Goal: Information Seeking & Learning: Learn about a topic

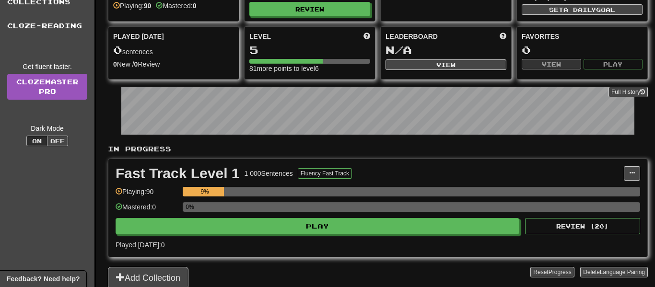
scroll to position [96, 0]
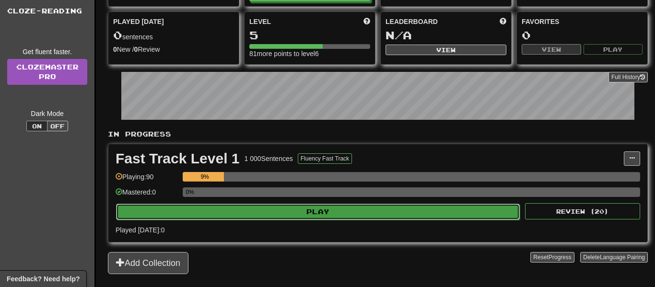
click at [252, 211] on button "Play" at bounding box center [318, 212] width 404 height 16
select select "**"
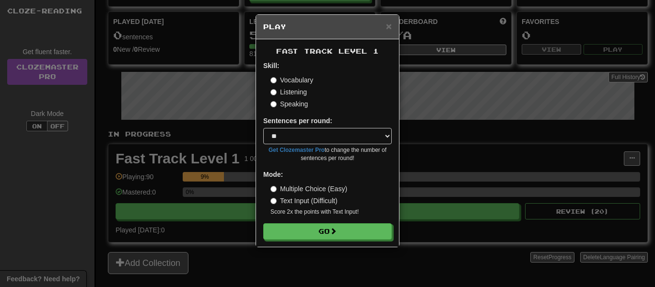
click at [387, 19] on div "× Play" at bounding box center [327, 27] width 143 height 24
click at [387, 22] on span "×" at bounding box center [389, 26] width 6 height 11
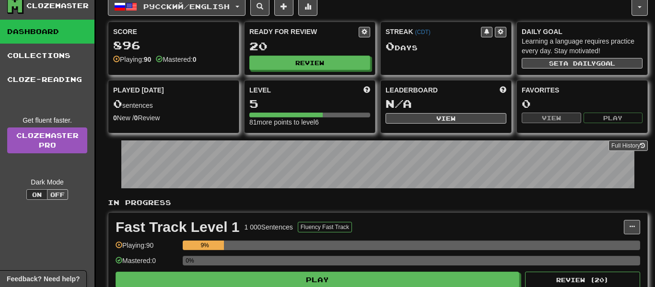
scroll to position [0, 0]
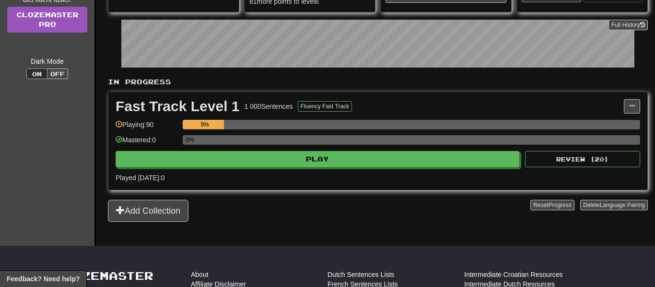
scroll to position [153, 0]
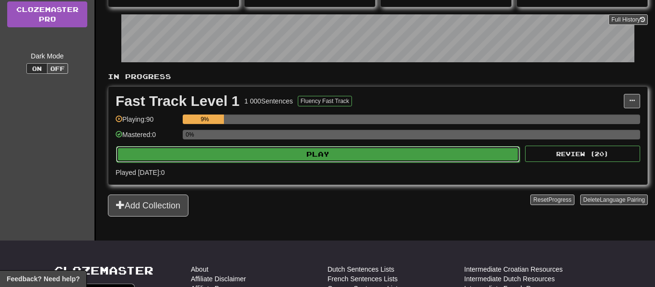
click at [299, 159] on button "Play" at bounding box center [318, 154] width 404 height 16
select select "**"
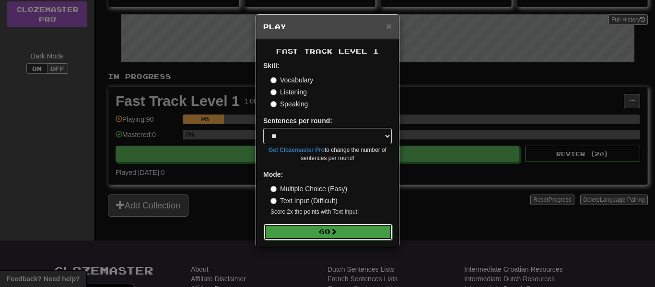
click at [316, 237] on button "Go" at bounding box center [328, 232] width 128 height 16
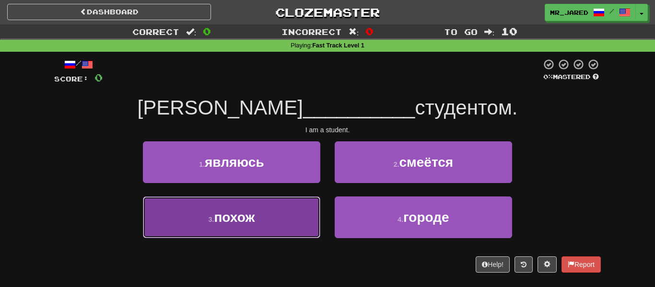
click at [319, 205] on button "3 . похож" at bounding box center [231, 218] width 177 height 42
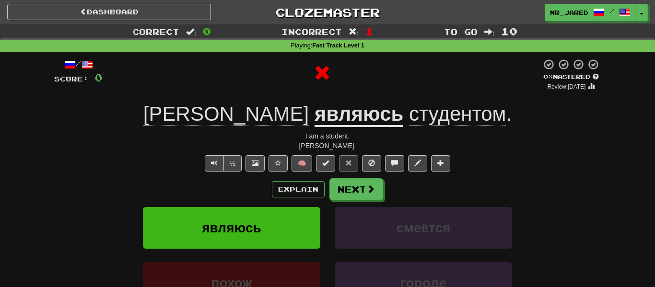
click at [314, 127] on u "являюсь" at bounding box center [358, 115] width 89 height 24
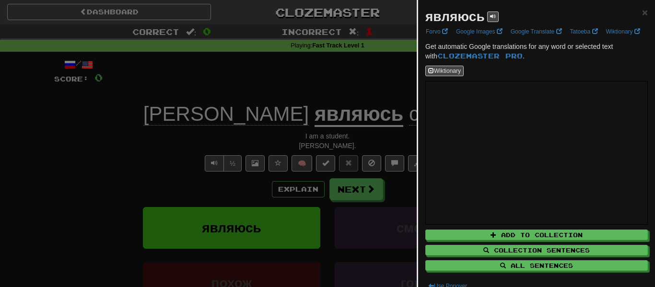
scroll to position [19, 0]
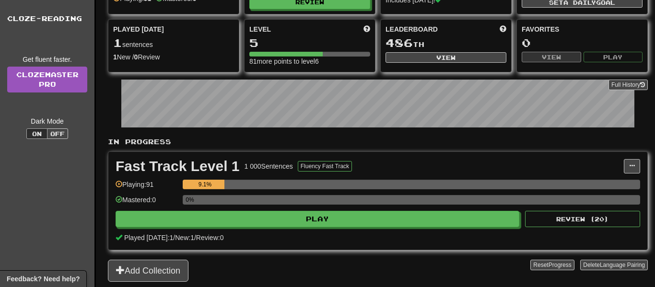
scroll to position [115, 0]
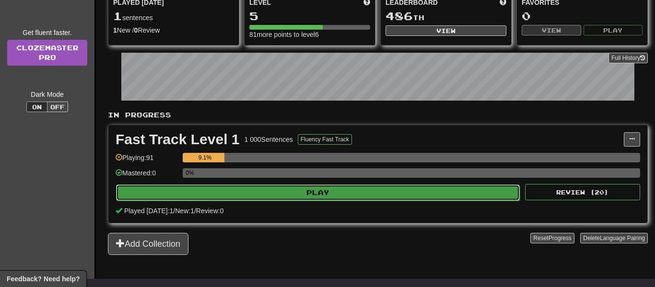
click at [257, 198] on button "Play" at bounding box center [318, 193] width 404 height 16
select select "**"
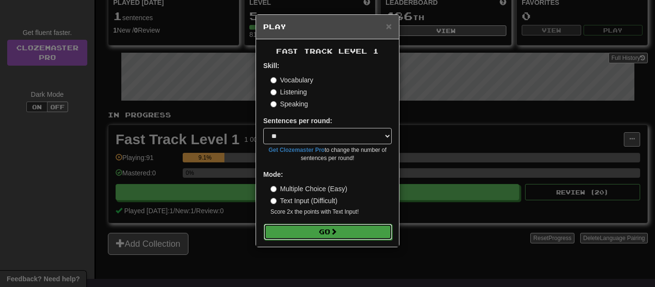
click at [313, 227] on button "Go" at bounding box center [328, 232] width 128 height 16
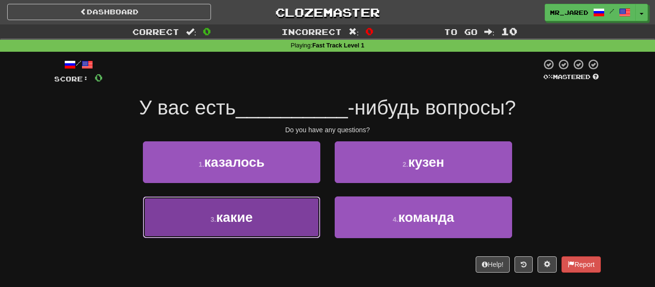
click at [313, 225] on button "3 . какие" at bounding box center [231, 218] width 177 height 42
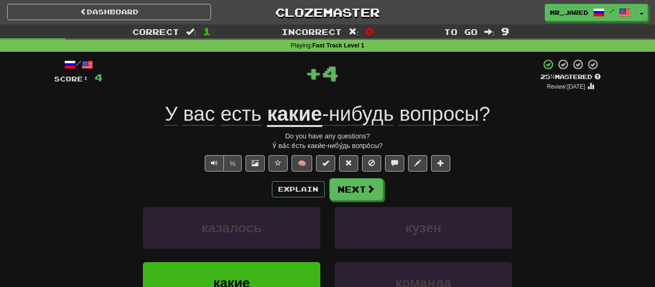
click at [359, 114] on span "-нибудь" at bounding box center [358, 114] width 72 height 23
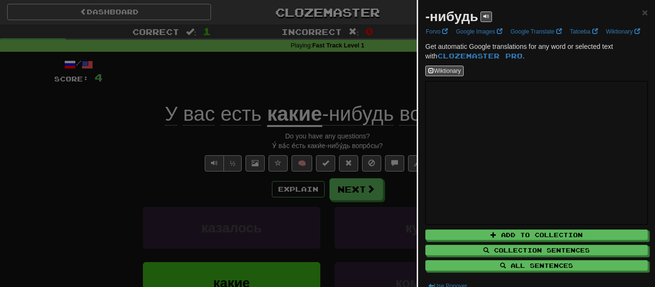
click at [352, 68] on div at bounding box center [327, 143] width 655 height 287
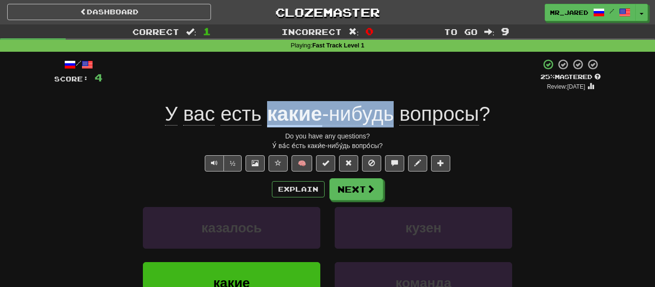
copy div "какие -нибудь"
drag, startPoint x: 395, startPoint y: 113, endPoint x: 270, endPoint y: 121, distance: 125.8
click at [270, 121] on div "У вас есть какие -нибудь вопросы ?" at bounding box center [327, 114] width 546 height 26
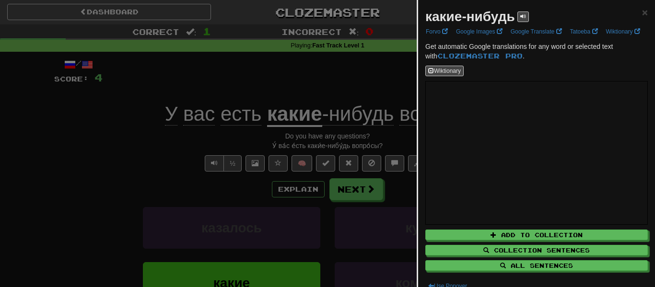
click at [383, 91] on div at bounding box center [327, 143] width 655 height 287
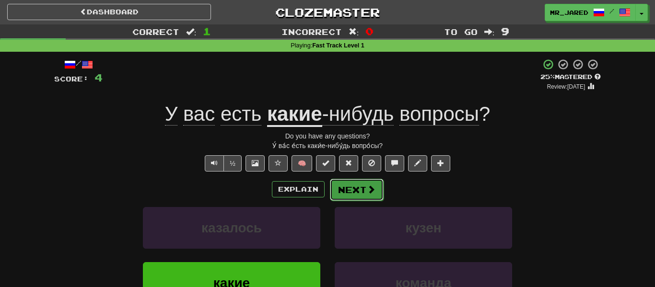
click at [368, 187] on span at bounding box center [371, 189] width 9 height 9
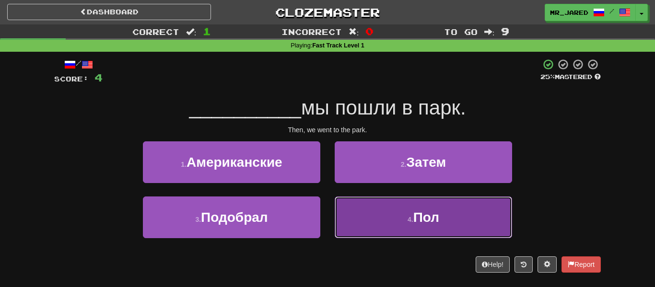
click at [379, 218] on button "4 . Пол" at bounding box center [423, 218] width 177 height 42
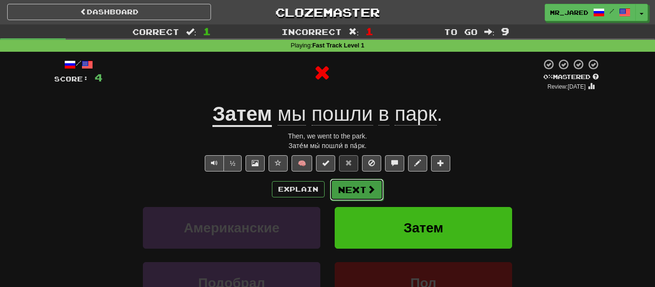
click at [370, 191] on span at bounding box center [371, 189] width 9 height 9
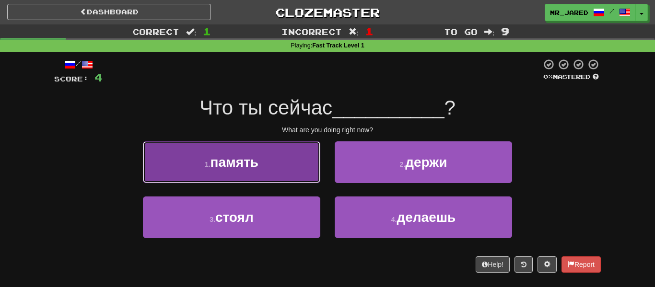
click at [317, 159] on button "1 . память" at bounding box center [231, 162] width 177 height 42
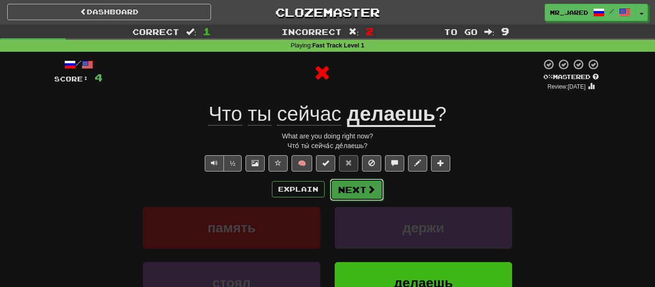
click at [352, 193] on button "Next" at bounding box center [357, 190] width 54 height 22
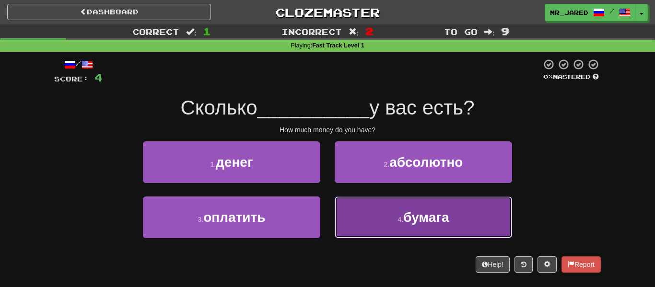
click at [349, 218] on button "4 . бумага" at bounding box center [423, 218] width 177 height 42
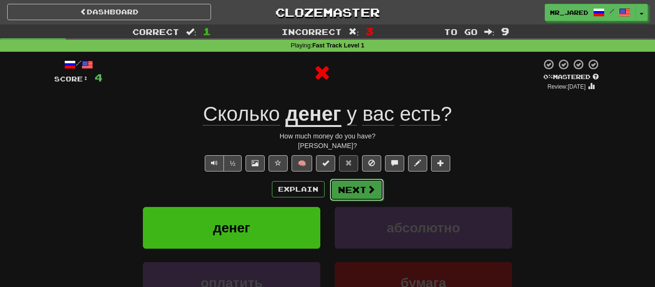
click at [343, 184] on button "Next" at bounding box center [357, 190] width 54 height 22
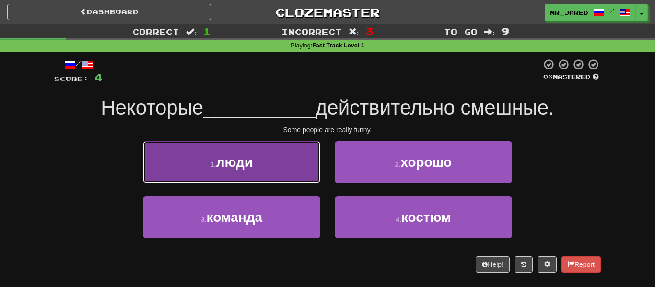
click at [306, 180] on button "1 . люди" at bounding box center [231, 162] width 177 height 42
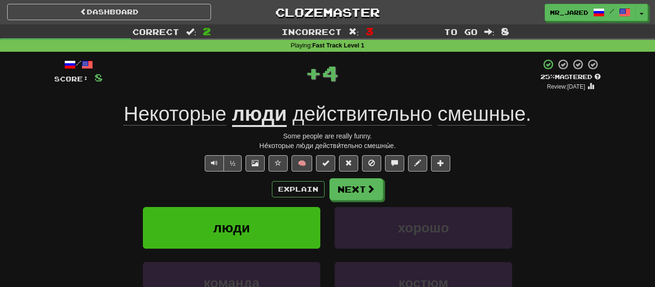
click at [367, 200] on div "Explain Next люди хорошо команда костюм Learn more: люди хорошо команда костюм" at bounding box center [327, 255] width 546 height 154
click at [373, 191] on span at bounding box center [371, 189] width 9 height 9
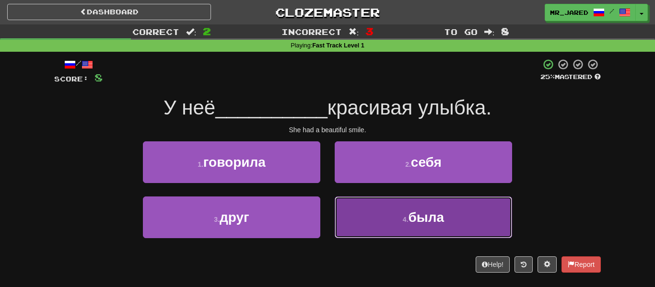
click at [386, 216] on button "4 . была" at bounding box center [423, 218] width 177 height 42
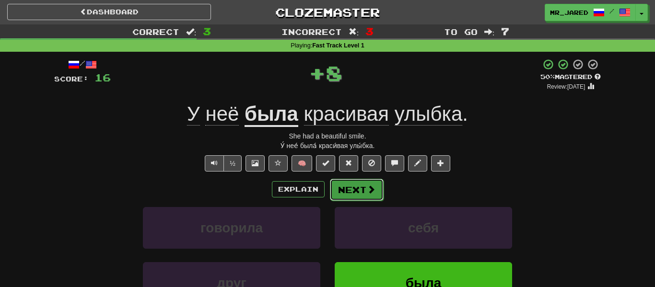
click at [363, 189] on button "Next" at bounding box center [357, 190] width 54 height 22
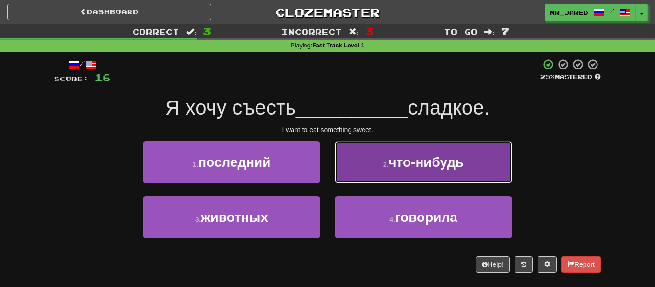
click at [365, 170] on button "2 . что-нибудь" at bounding box center [423, 162] width 177 height 42
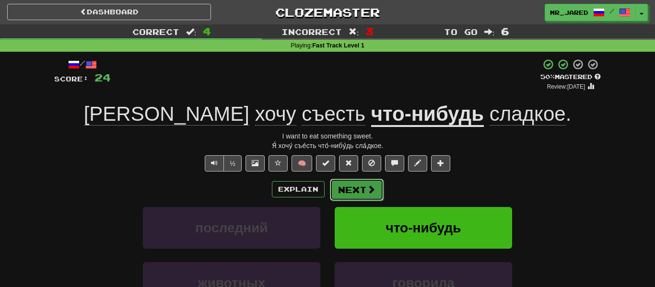
click at [362, 199] on button "Next" at bounding box center [357, 190] width 54 height 22
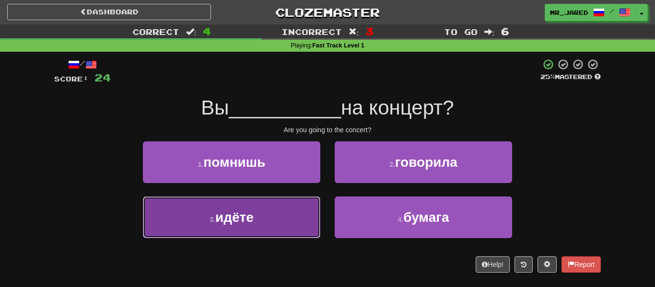
click at [279, 210] on button "3 . идёте" at bounding box center [231, 218] width 177 height 42
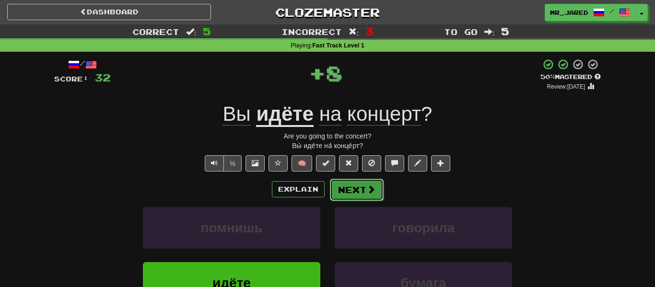
click at [370, 182] on button "Next" at bounding box center [357, 190] width 54 height 22
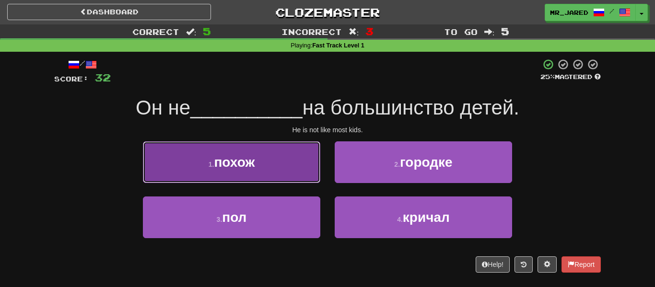
click at [302, 156] on button "1 . похож" at bounding box center [231, 162] width 177 height 42
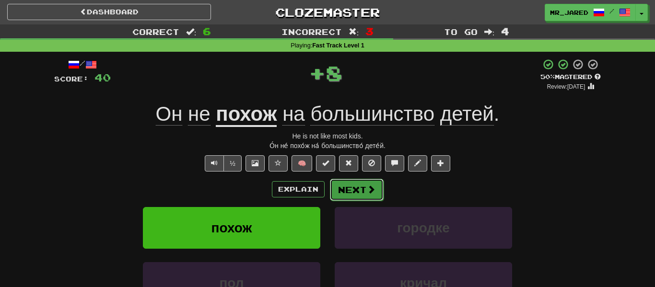
click at [346, 185] on button "Next" at bounding box center [357, 190] width 54 height 22
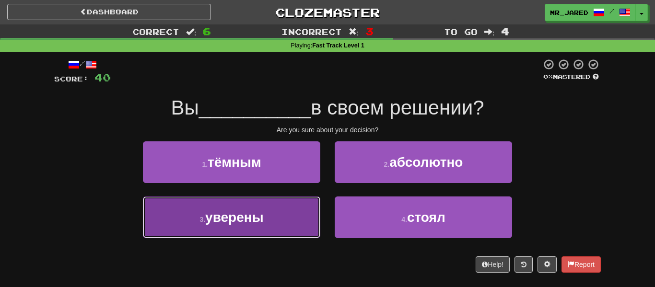
click at [312, 212] on button "3 . уверены" at bounding box center [231, 218] width 177 height 42
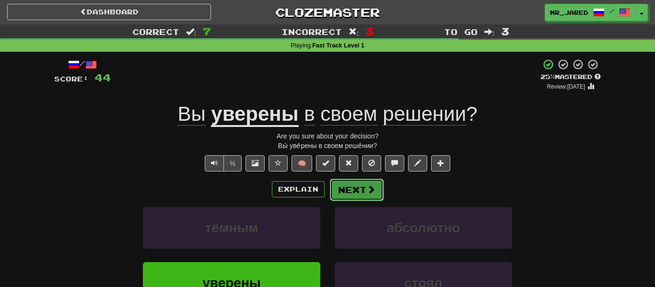
click at [353, 179] on button "Next" at bounding box center [357, 190] width 54 height 22
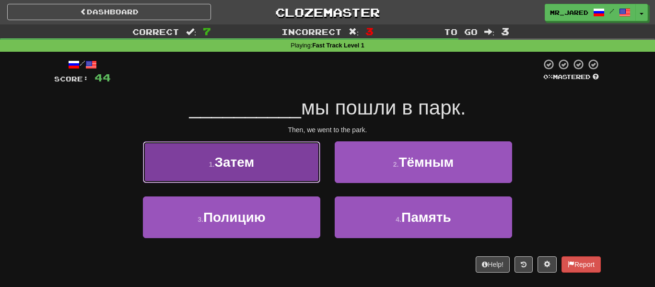
click at [296, 170] on button "1 . Затем" at bounding box center [231, 162] width 177 height 42
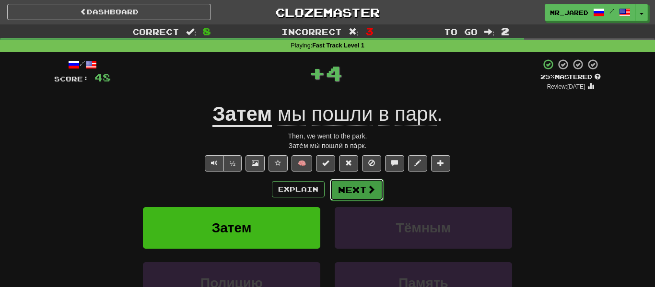
click at [342, 183] on button "Next" at bounding box center [357, 190] width 54 height 22
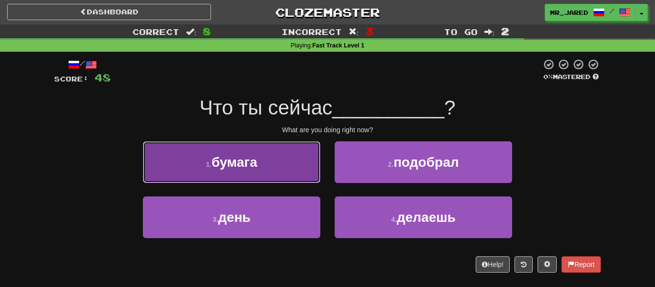
click at [312, 175] on button "1 . бумага" at bounding box center [231, 162] width 177 height 42
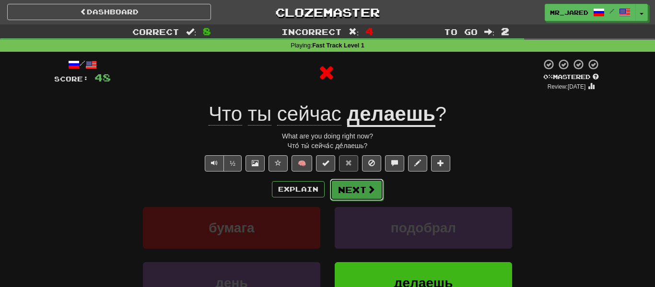
click at [341, 191] on button "Next" at bounding box center [357, 190] width 54 height 22
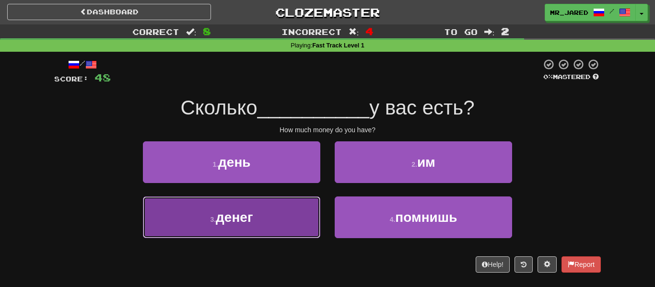
click at [303, 205] on button "3 . денег" at bounding box center [231, 218] width 177 height 42
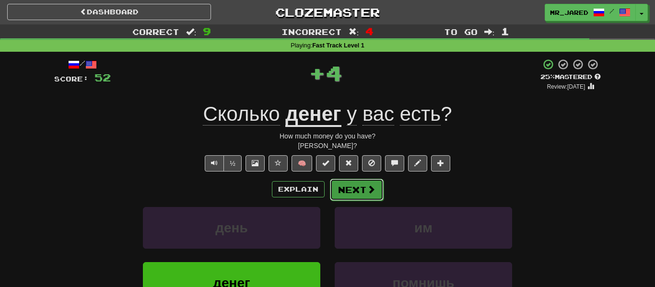
click at [352, 187] on button "Next" at bounding box center [357, 190] width 54 height 22
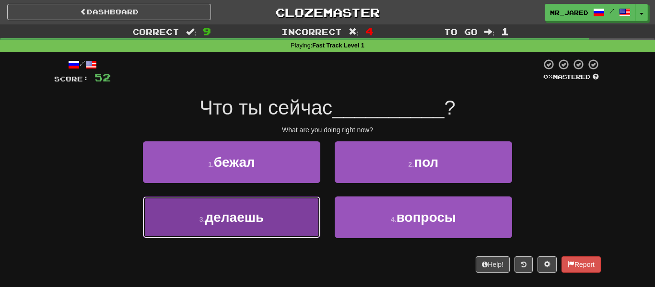
click at [302, 207] on button "3 . делаешь" at bounding box center [231, 218] width 177 height 42
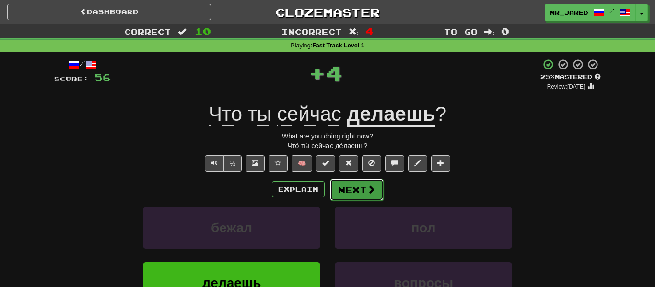
click at [341, 187] on button "Next" at bounding box center [357, 190] width 54 height 22
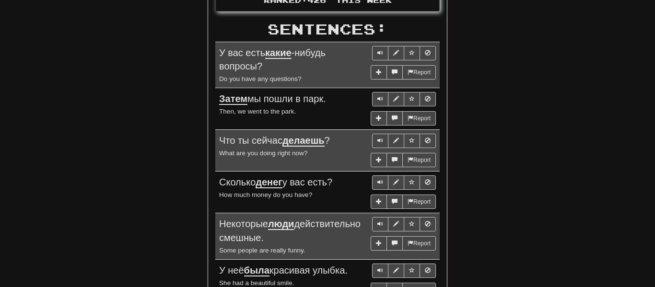
scroll to position [556, 0]
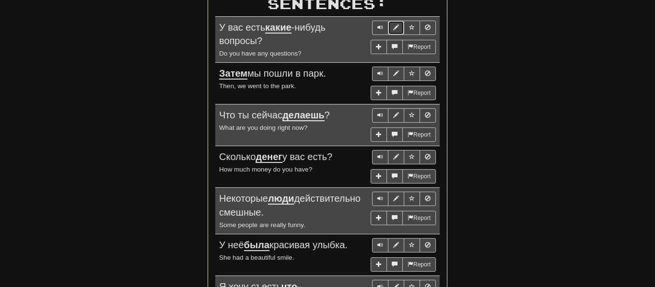
click at [396, 24] on span "Sentence controls" at bounding box center [396, 27] width 6 height 6
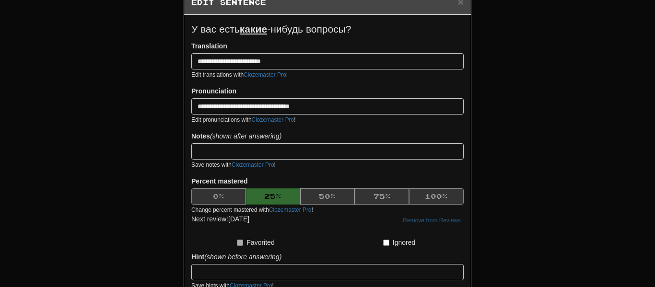
scroll to position [0, 0]
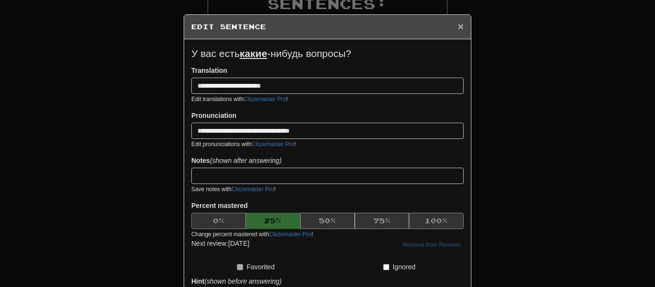
click at [458, 26] on span "×" at bounding box center [461, 26] width 6 height 11
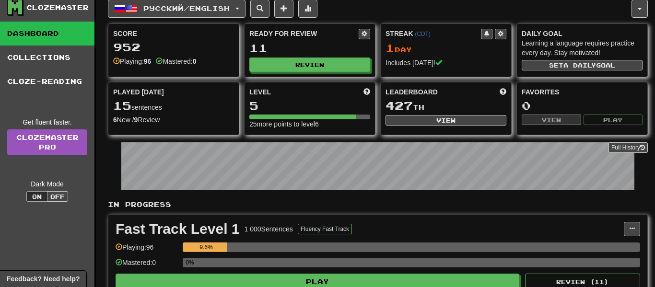
scroll to position [77, 0]
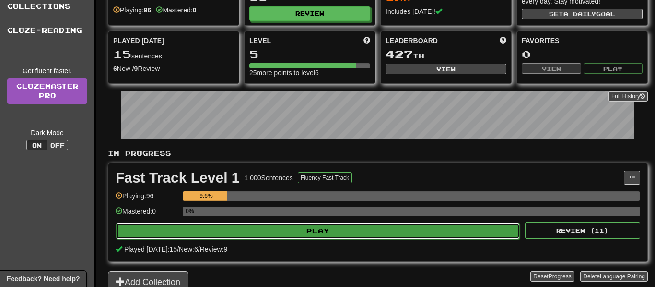
click at [310, 224] on button "Play" at bounding box center [318, 231] width 404 height 16
select select "**"
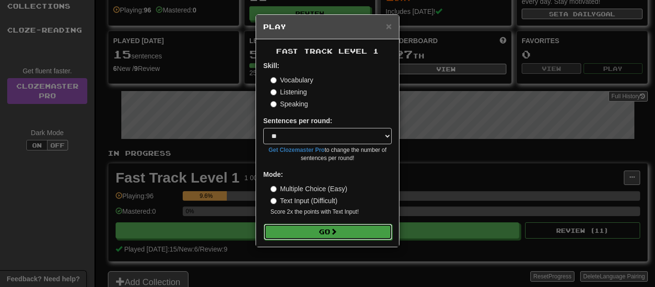
click at [320, 231] on button "Go" at bounding box center [328, 232] width 128 height 16
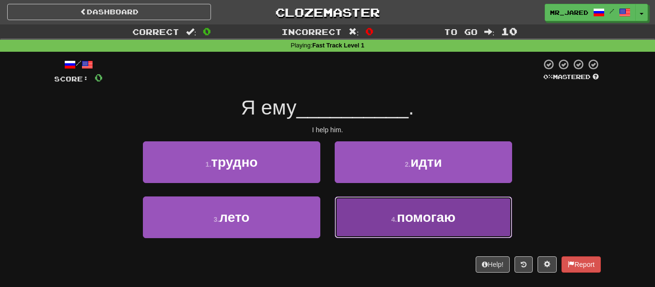
click at [359, 223] on button "4 . помогаю" at bounding box center [423, 218] width 177 height 42
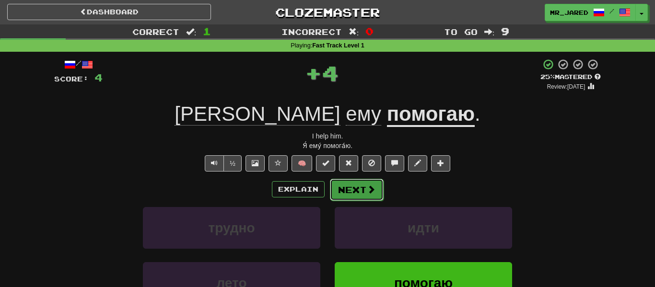
click at [359, 197] on button "Next" at bounding box center [357, 190] width 54 height 22
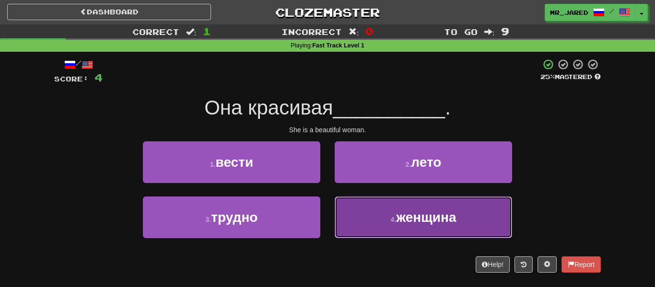
click at [353, 198] on button "4 . женщина" at bounding box center [423, 218] width 177 height 42
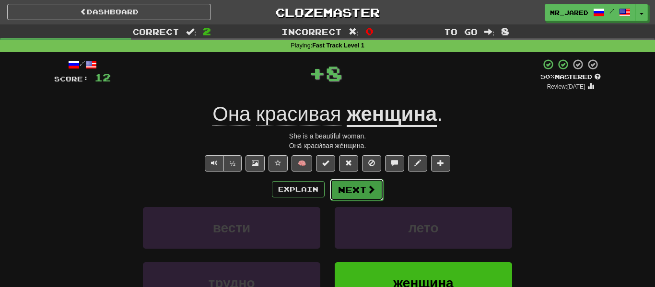
click at [355, 194] on button "Next" at bounding box center [357, 190] width 54 height 22
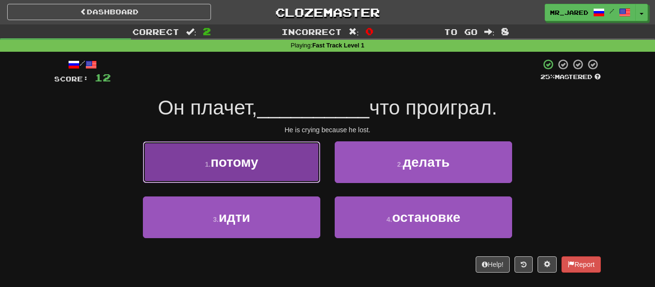
click at [313, 176] on button "1 . потому" at bounding box center [231, 162] width 177 height 42
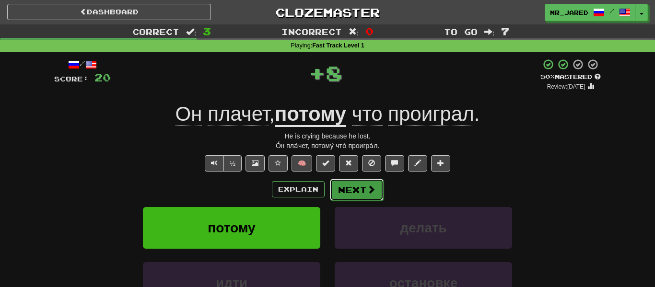
click at [347, 190] on button "Next" at bounding box center [357, 190] width 54 height 22
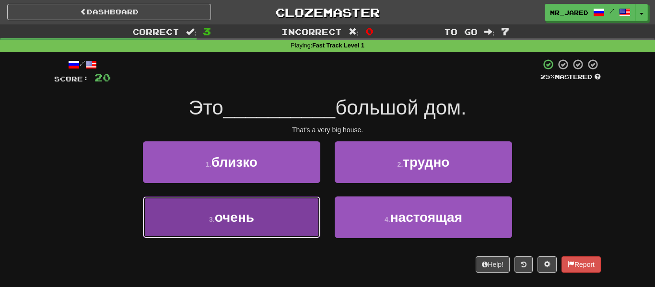
click at [306, 231] on button "3 . очень" at bounding box center [231, 218] width 177 height 42
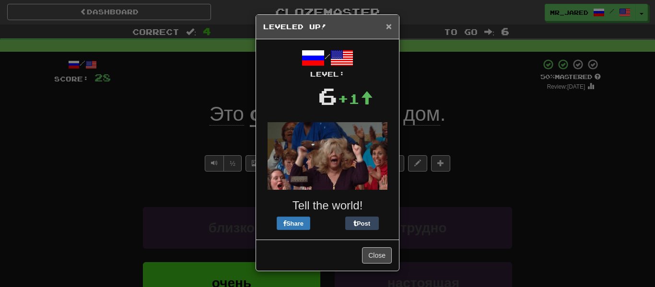
click at [386, 29] on span "×" at bounding box center [389, 26] width 6 height 11
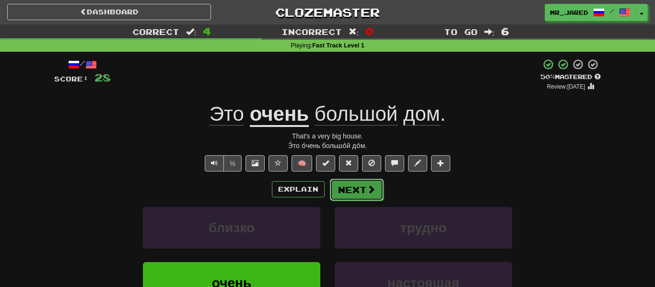
click at [364, 183] on button "Next" at bounding box center [357, 190] width 54 height 22
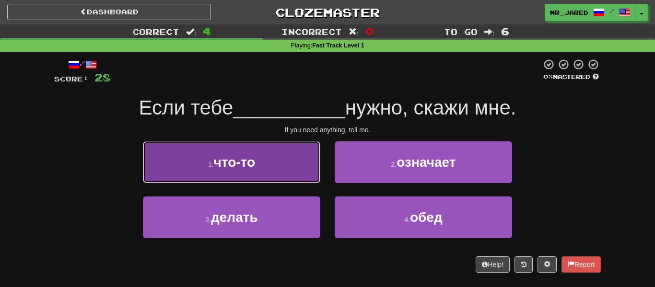
click at [308, 172] on button "1 . что-то" at bounding box center [231, 162] width 177 height 42
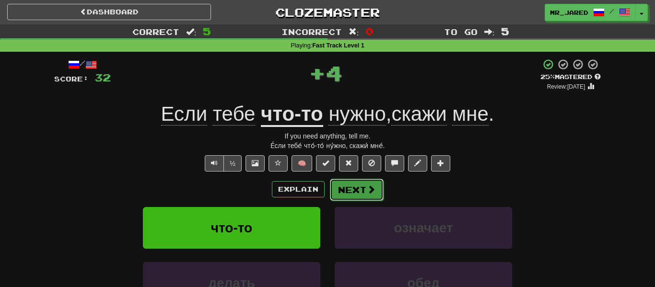
click at [356, 190] on button "Next" at bounding box center [357, 190] width 54 height 22
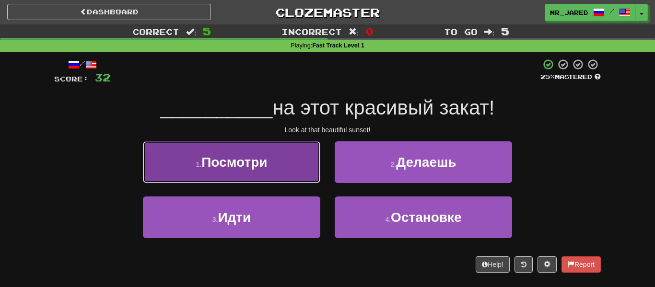
click at [300, 168] on button "1 . Посмотри" at bounding box center [231, 162] width 177 height 42
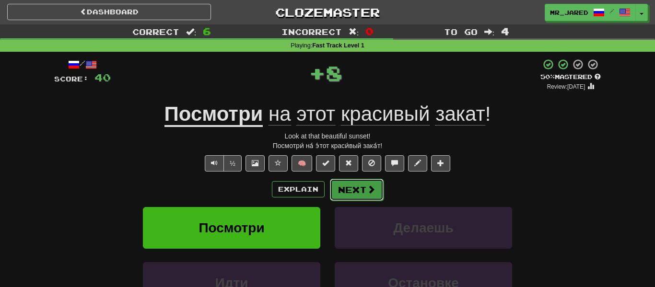
click at [381, 197] on button "Next" at bounding box center [357, 190] width 54 height 22
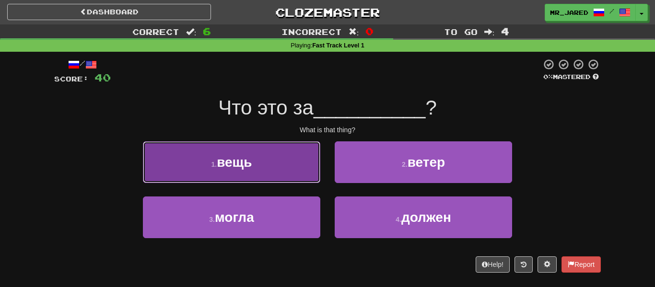
click at [305, 171] on button "1 . вещь" at bounding box center [231, 162] width 177 height 42
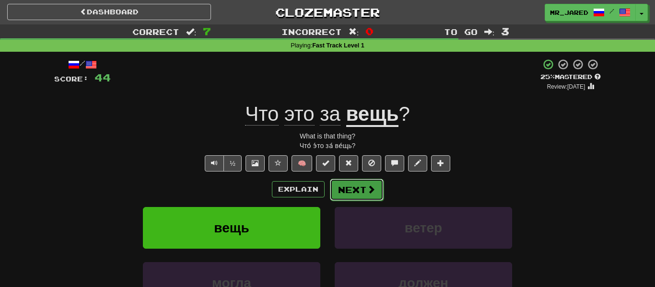
click at [359, 184] on button "Next" at bounding box center [357, 190] width 54 height 22
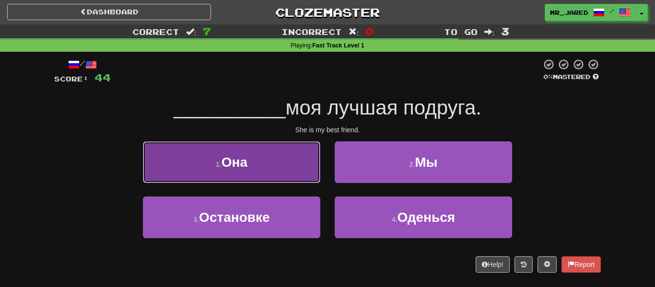
click at [307, 171] on button "1 . Она" at bounding box center [231, 162] width 177 height 42
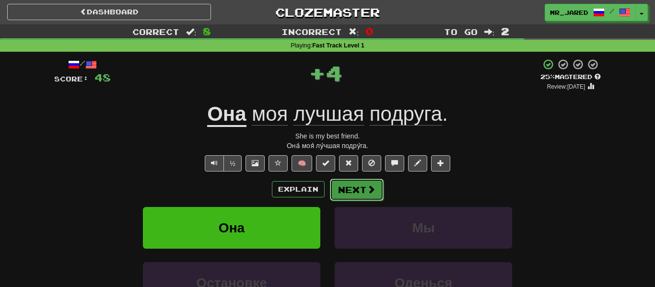
click at [354, 191] on button "Next" at bounding box center [357, 190] width 54 height 22
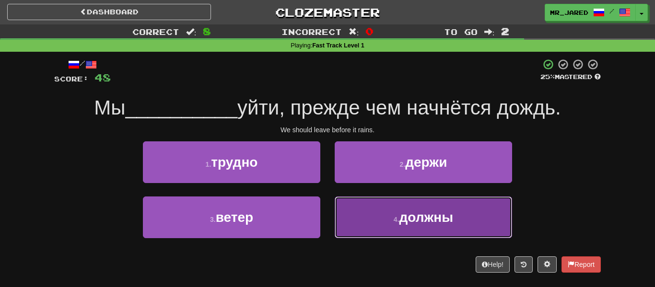
click at [407, 218] on span "должны" at bounding box center [426, 217] width 54 height 15
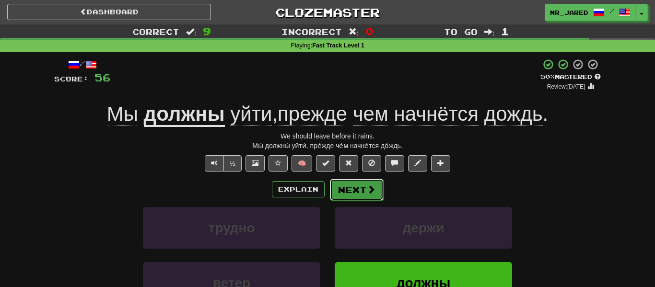
click at [348, 188] on button "Next" at bounding box center [357, 190] width 54 height 22
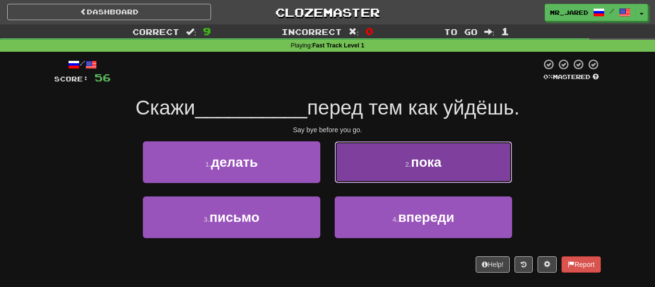
click at [353, 176] on button "2 . пока" at bounding box center [423, 162] width 177 height 42
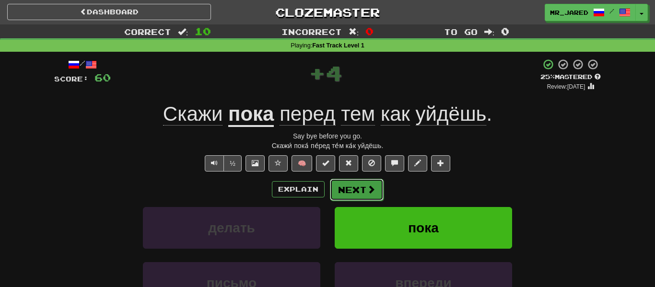
click at [356, 188] on button "Next" at bounding box center [357, 190] width 54 height 22
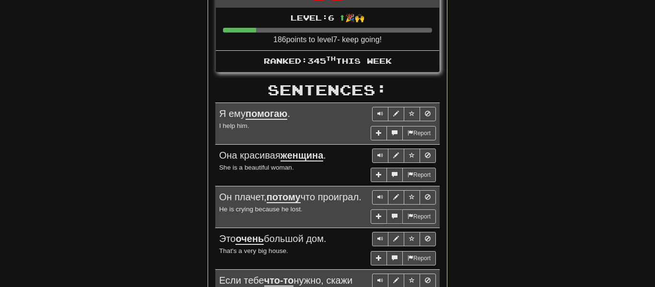
scroll to position [479, 0]
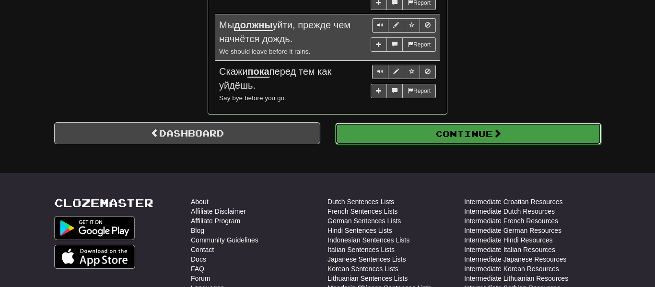
click at [405, 132] on button "Continue" at bounding box center [468, 134] width 266 height 22
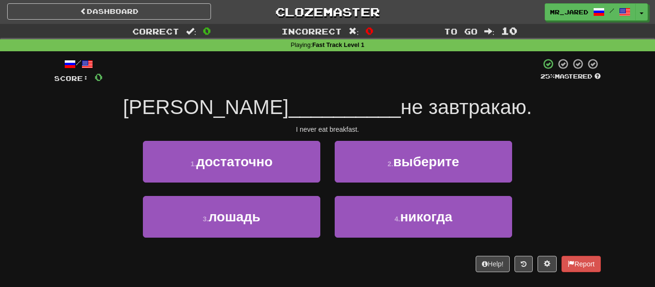
scroll to position [0, 0]
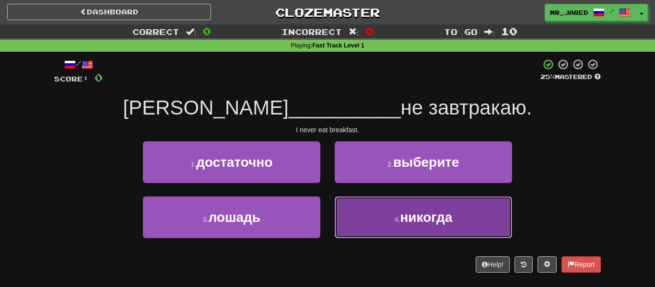
click at [388, 197] on button "4 . никогда" at bounding box center [423, 218] width 177 height 42
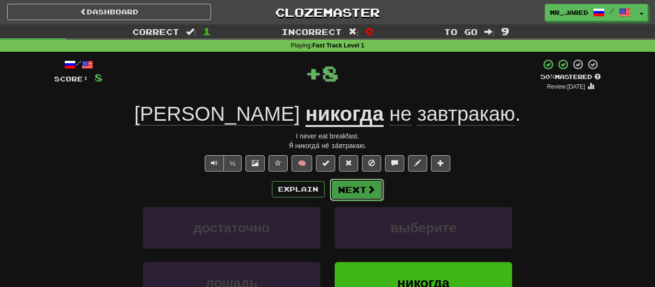
click at [375, 194] on button "Next" at bounding box center [357, 190] width 54 height 22
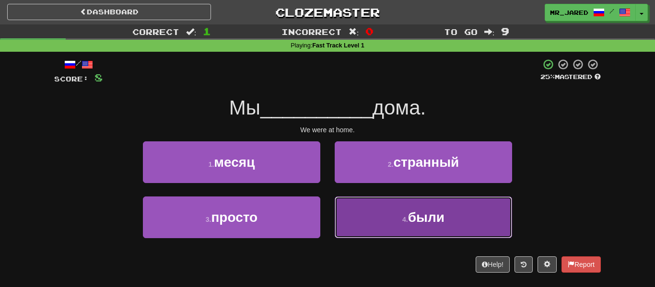
click at [379, 218] on button "4 . были" at bounding box center [423, 218] width 177 height 42
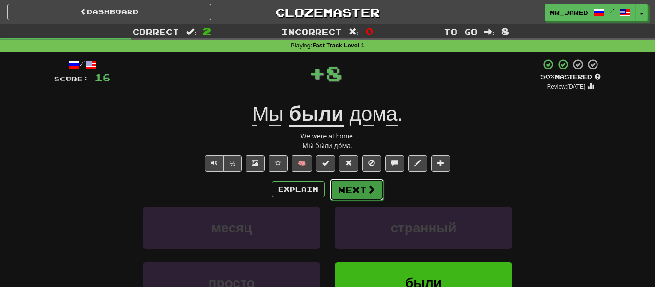
click at [368, 193] on span at bounding box center [371, 189] width 9 height 9
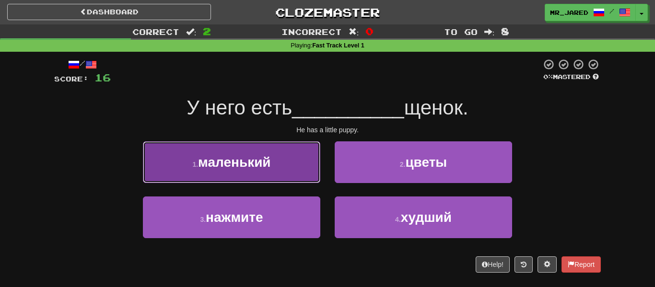
click at [302, 165] on button "1 . маленький" at bounding box center [231, 162] width 177 height 42
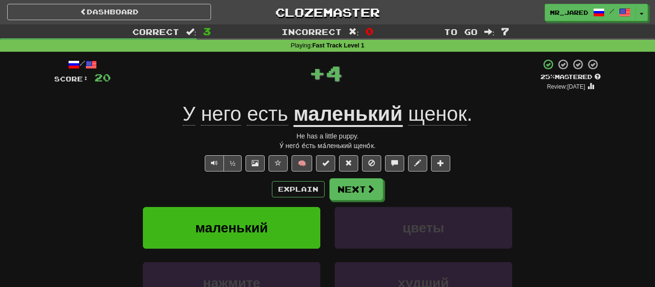
click at [416, 179] on div "Explain Next" at bounding box center [327, 189] width 546 height 22
click at [349, 197] on button "Next" at bounding box center [357, 190] width 54 height 22
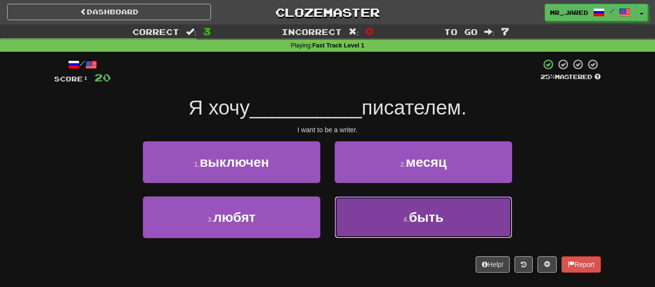
click at [376, 209] on button "4 . быть" at bounding box center [423, 218] width 177 height 42
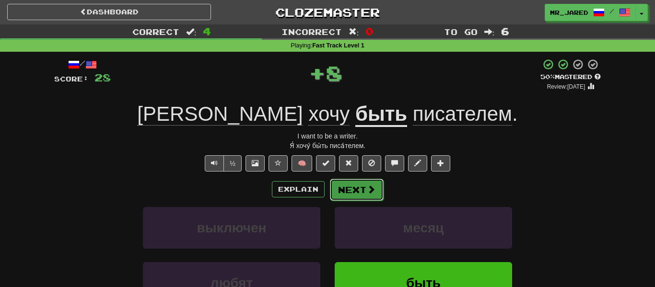
click at [375, 196] on button "Next" at bounding box center [357, 190] width 54 height 22
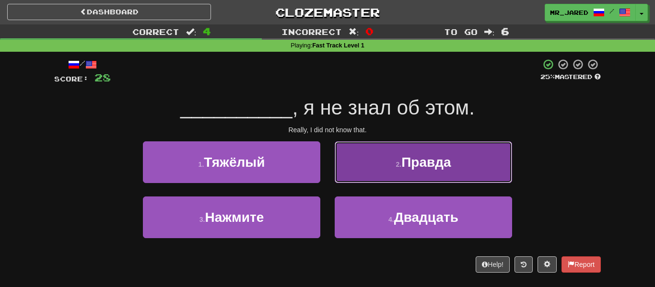
click at [393, 166] on button "2 . Правда" at bounding box center [423, 162] width 177 height 42
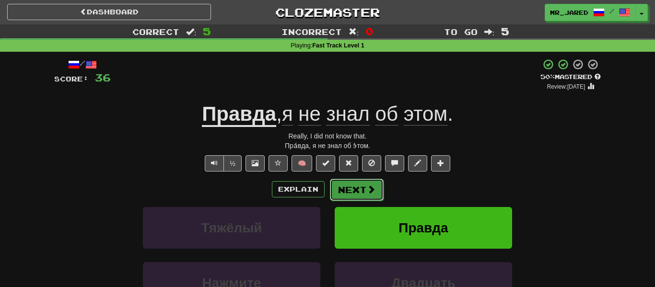
click at [371, 189] on span at bounding box center [371, 189] width 9 height 9
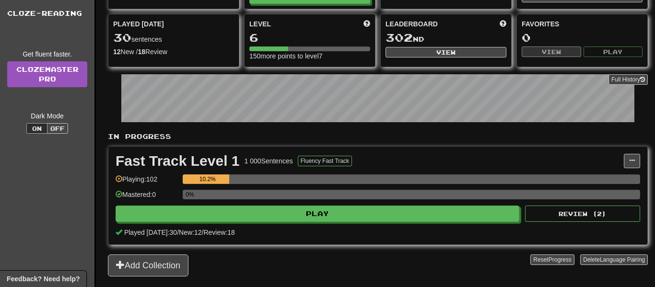
scroll to position [115, 0]
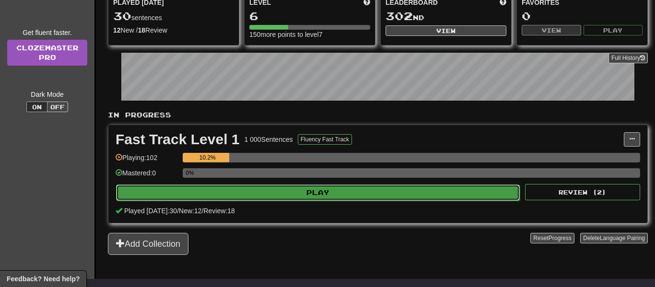
click at [327, 194] on button "Play" at bounding box center [318, 193] width 404 height 16
select select "**"
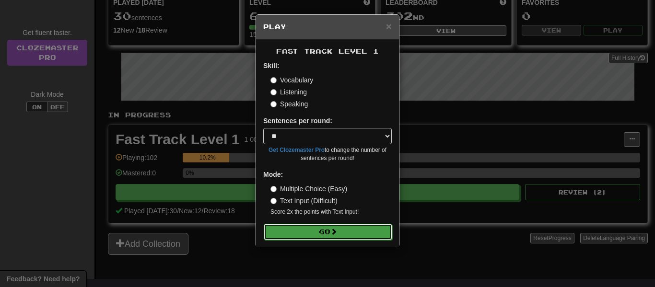
click at [353, 224] on button "Go" at bounding box center [328, 232] width 128 height 16
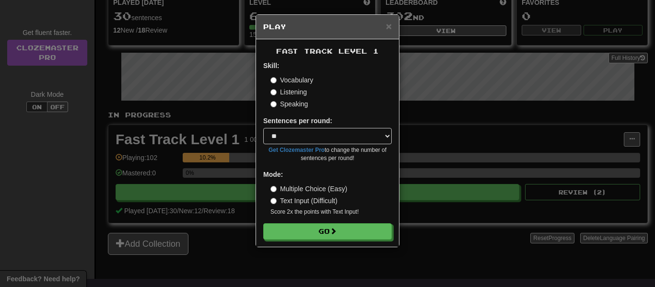
click at [231, 94] on div "× Play Fast Track Level 1 Skill: Vocabulary Listening Speaking Sentences per ro…" at bounding box center [327, 143] width 655 height 287
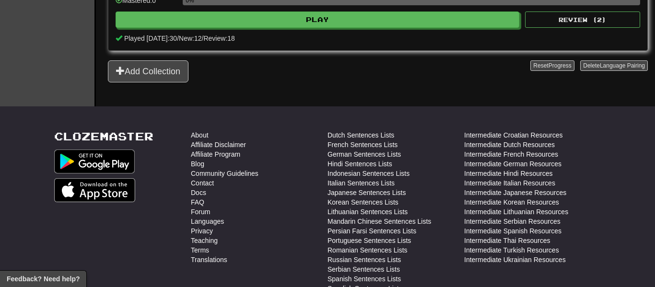
scroll to position [326, 0]
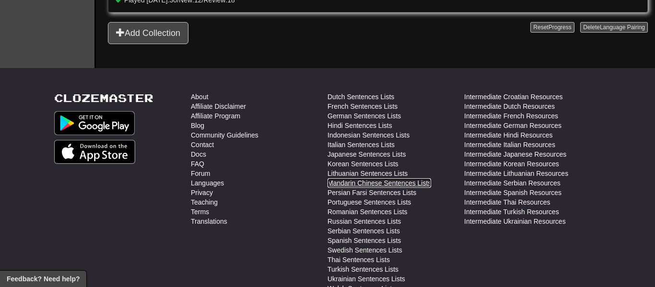
click at [417, 183] on link "Mandarin Chinese Sentences Lists" at bounding box center [379, 183] width 104 height 10
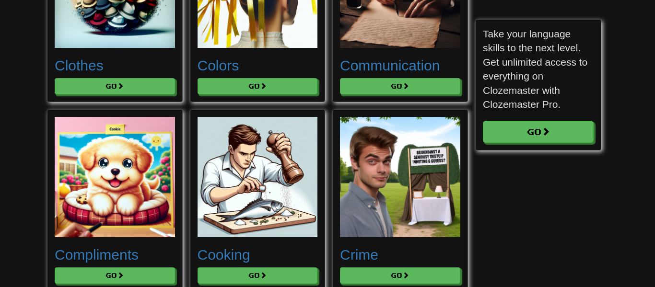
scroll to position [1016, 0]
